Goal: Check status: Check status

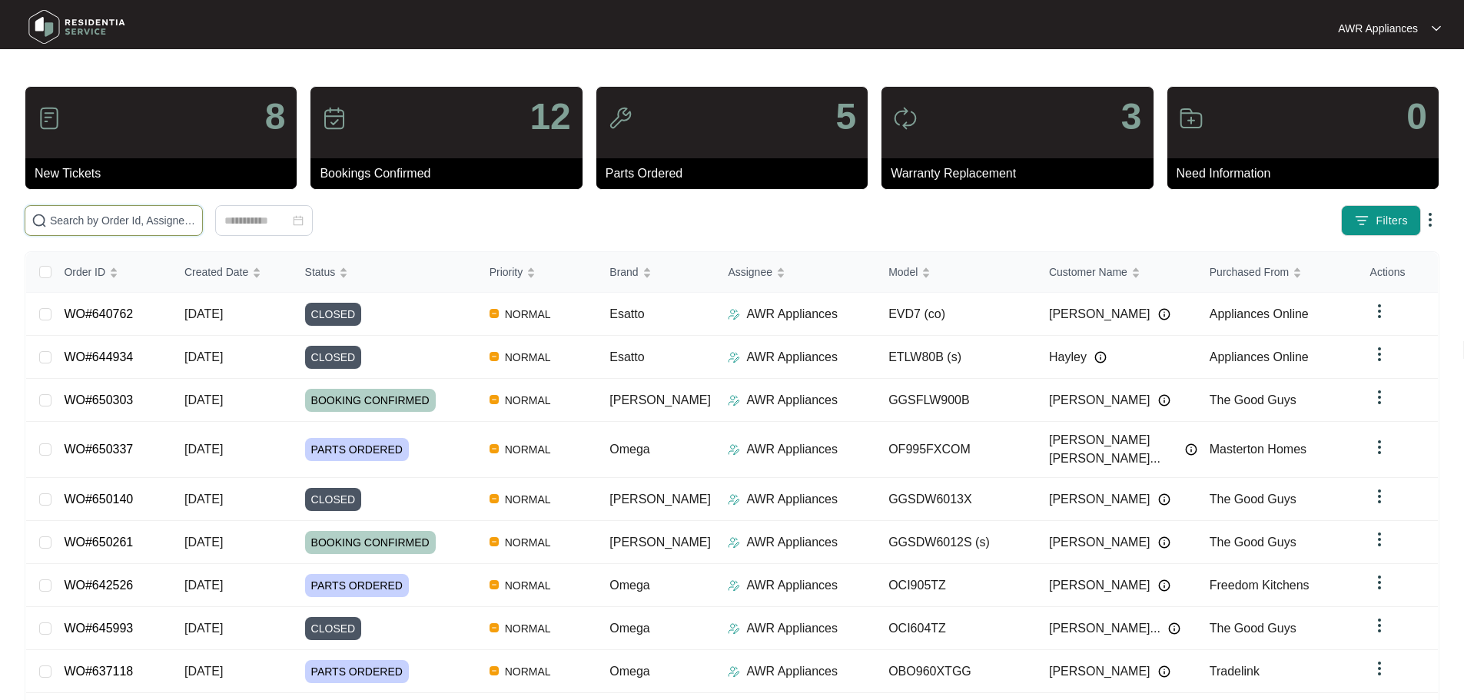
click at [76, 221] on input "text" at bounding box center [123, 220] width 146 height 17
paste input "650261"
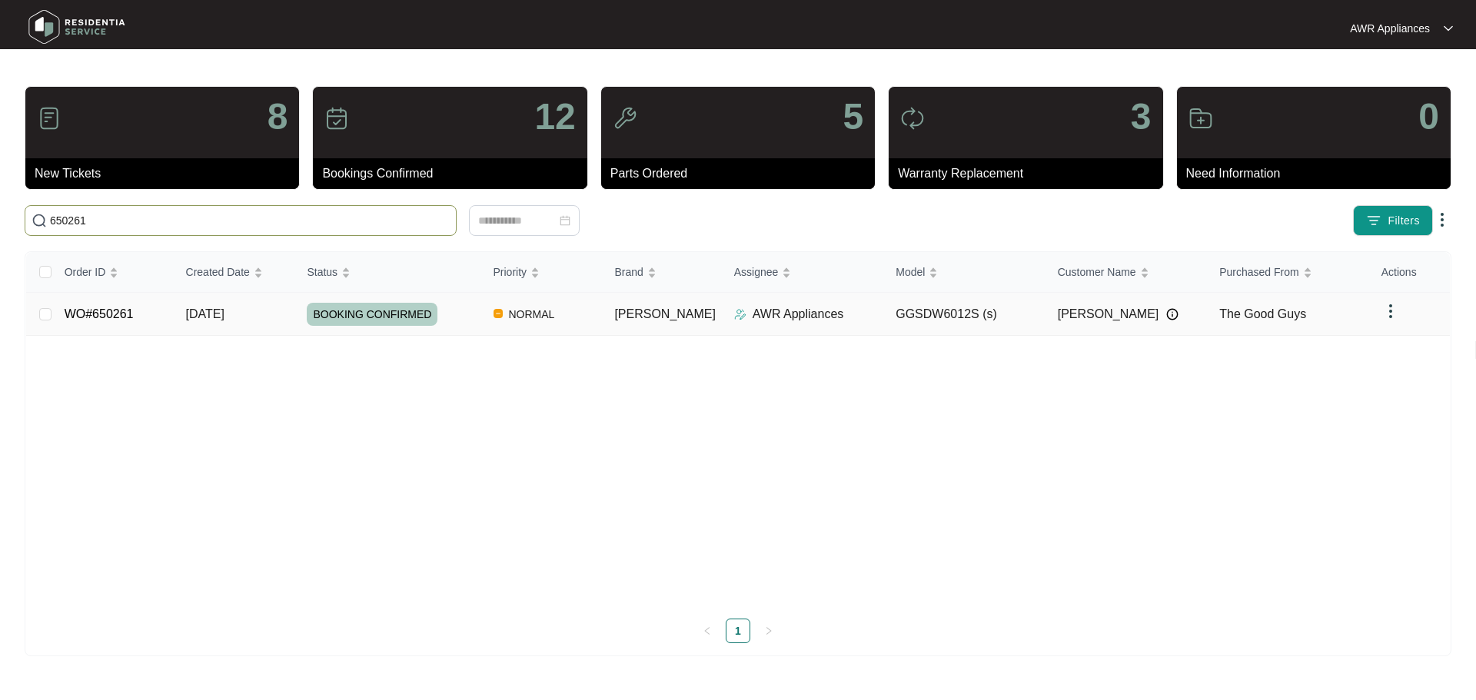
type input "650261"
click at [187, 320] on td "[DATE]" at bounding box center [234, 314] width 121 height 43
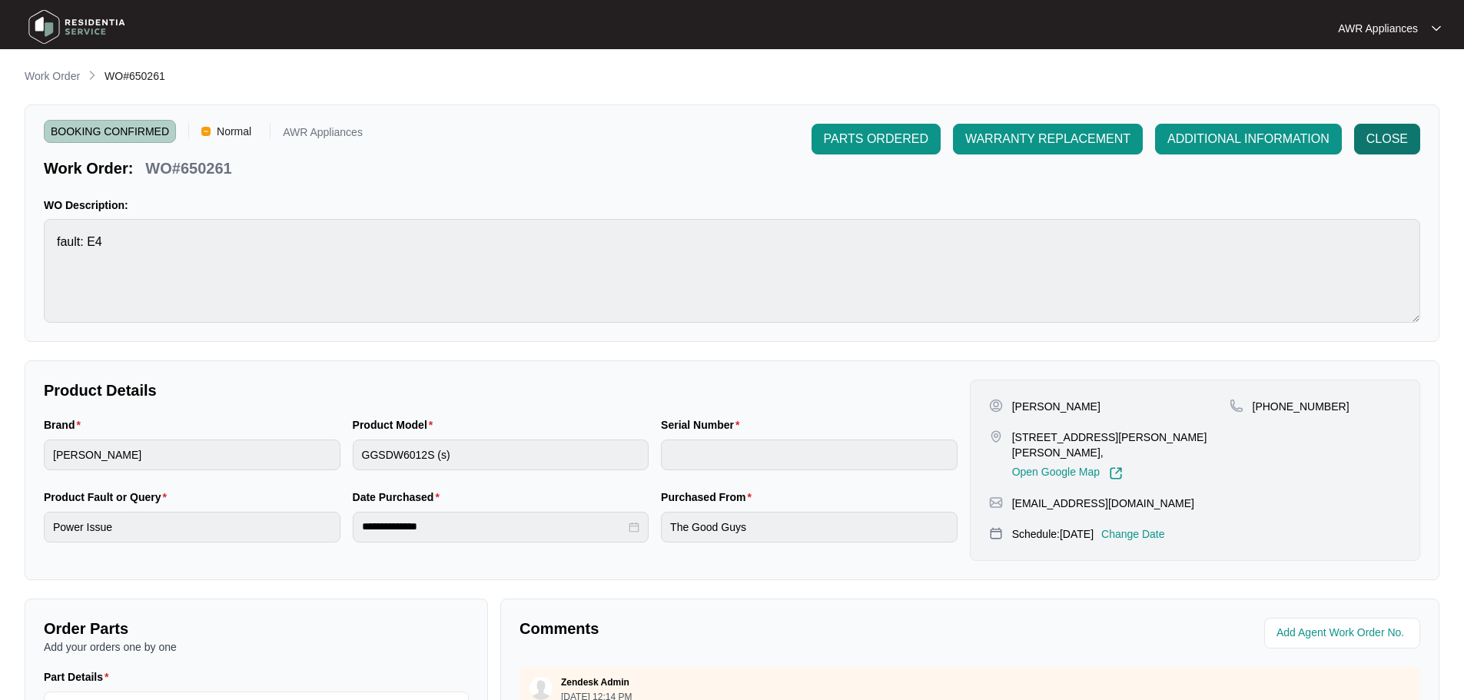
click at [1378, 136] on span "CLOSE" at bounding box center [1387, 139] width 42 height 18
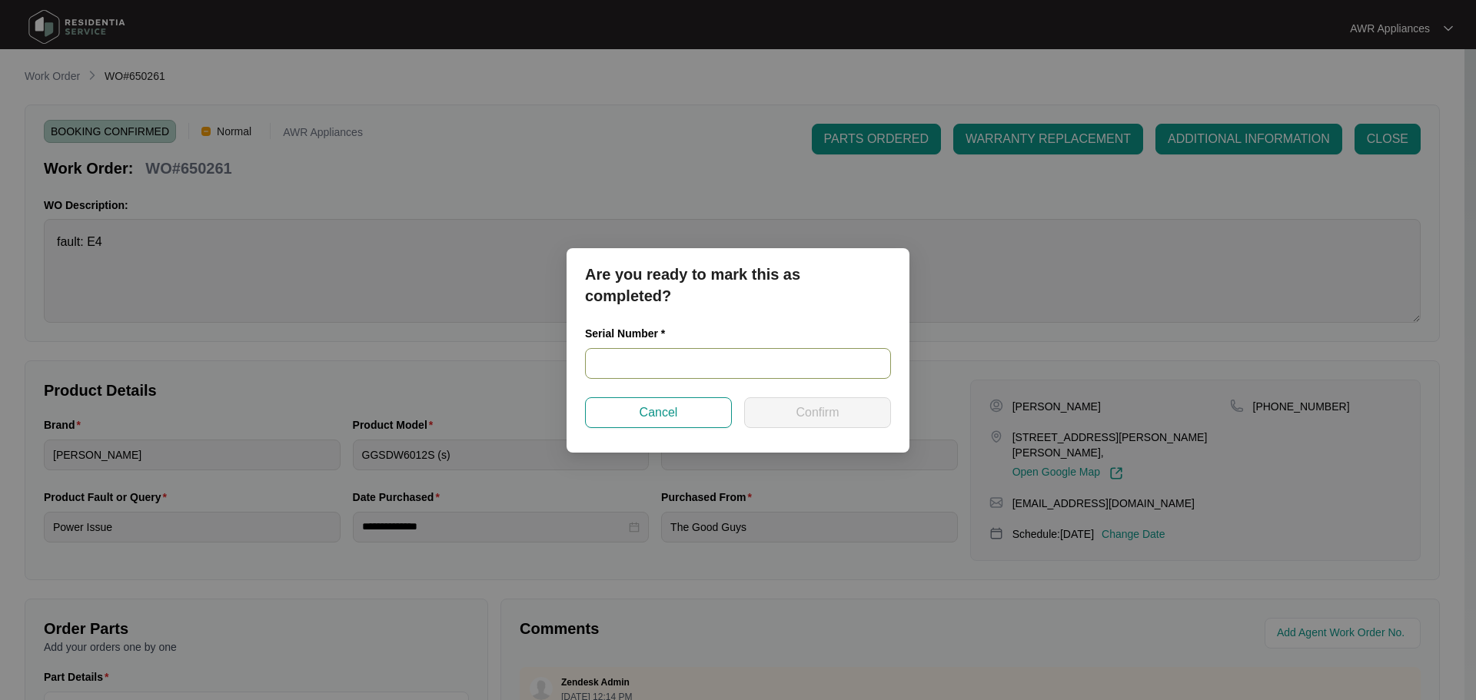
paste input "230719223010200048"
type input "230719223010200048"
click at [802, 408] on span "Confirm" at bounding box center [816, 412] width 43 height 18
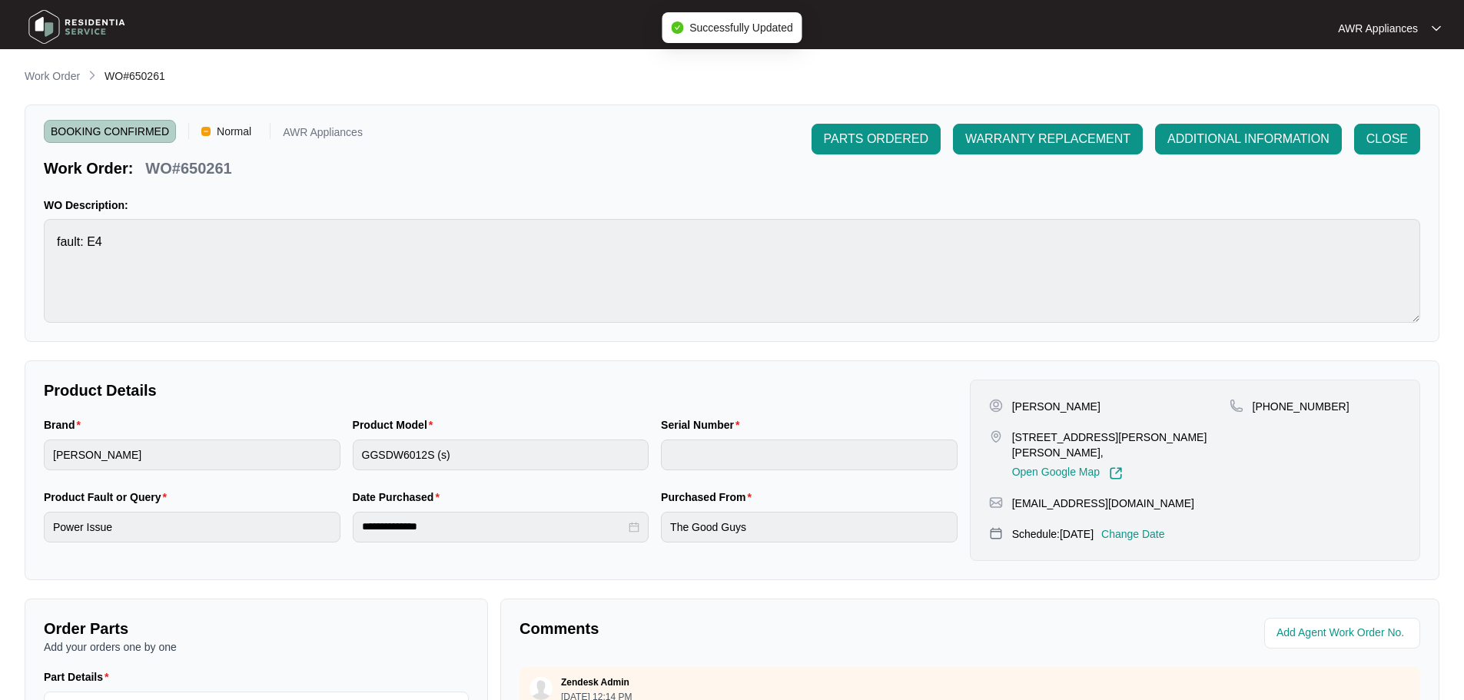
type input "230719223010200048"
